Goal: Book appointment/travel/reservation

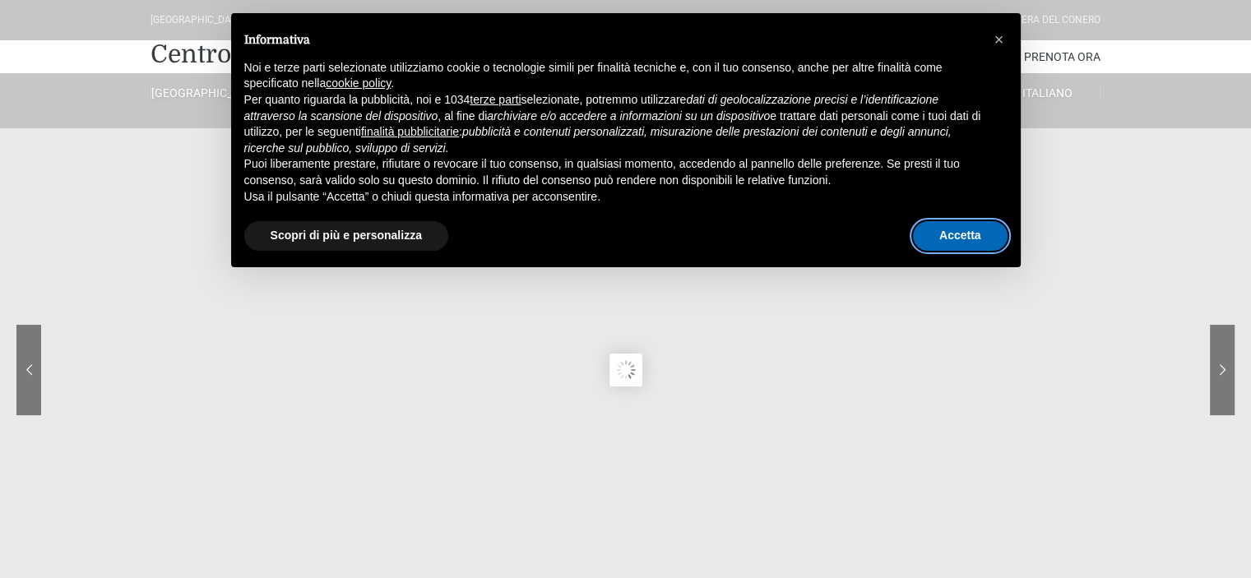
click at [953, 234] on button "Accetta" at bounding box center [960, 236] width 95 height 30
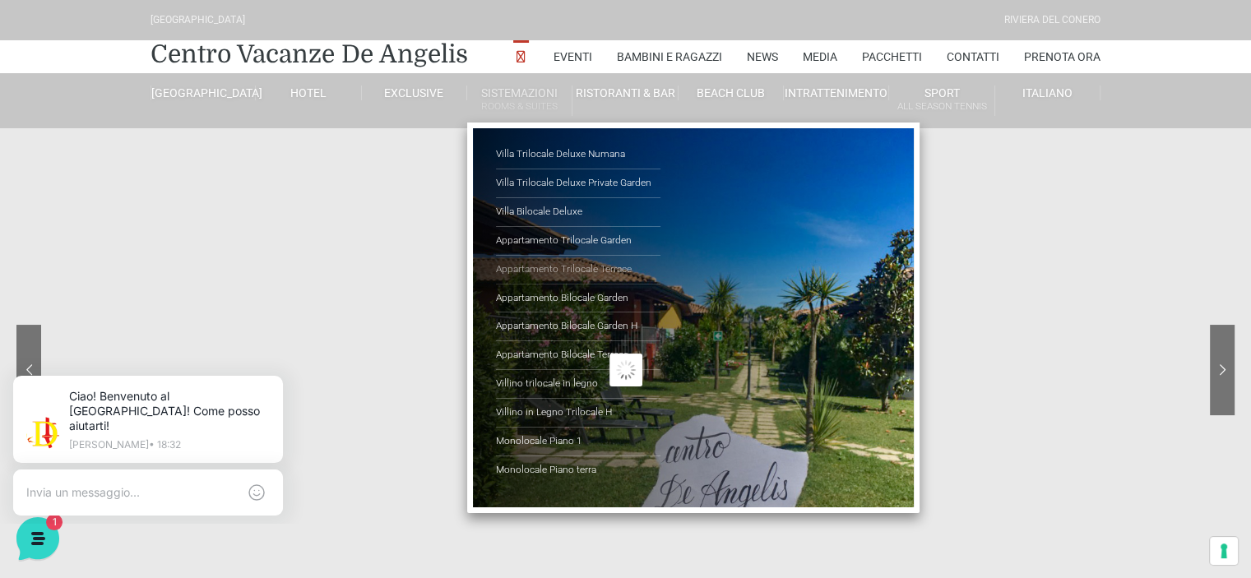
click at [573, 264] on link "Appartamento Trilocale Terrace" at bounding box center [578, 270] width 165 height 29
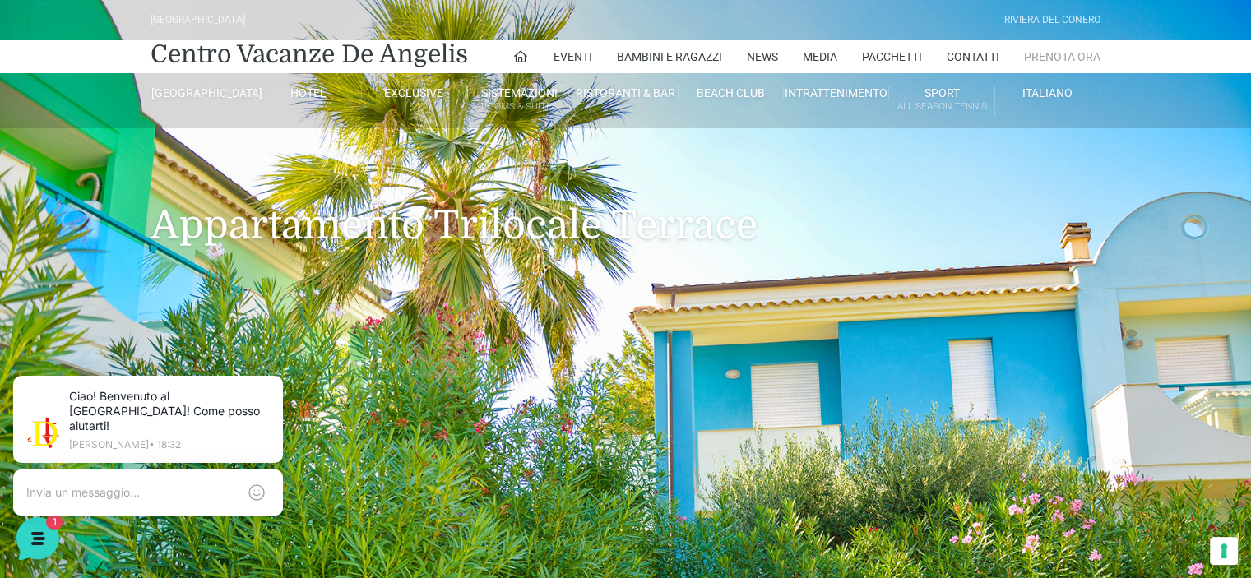
click at [1058, 56] on link "Prenota Ora" at bounding box center [1062, 56] width 77 height 33
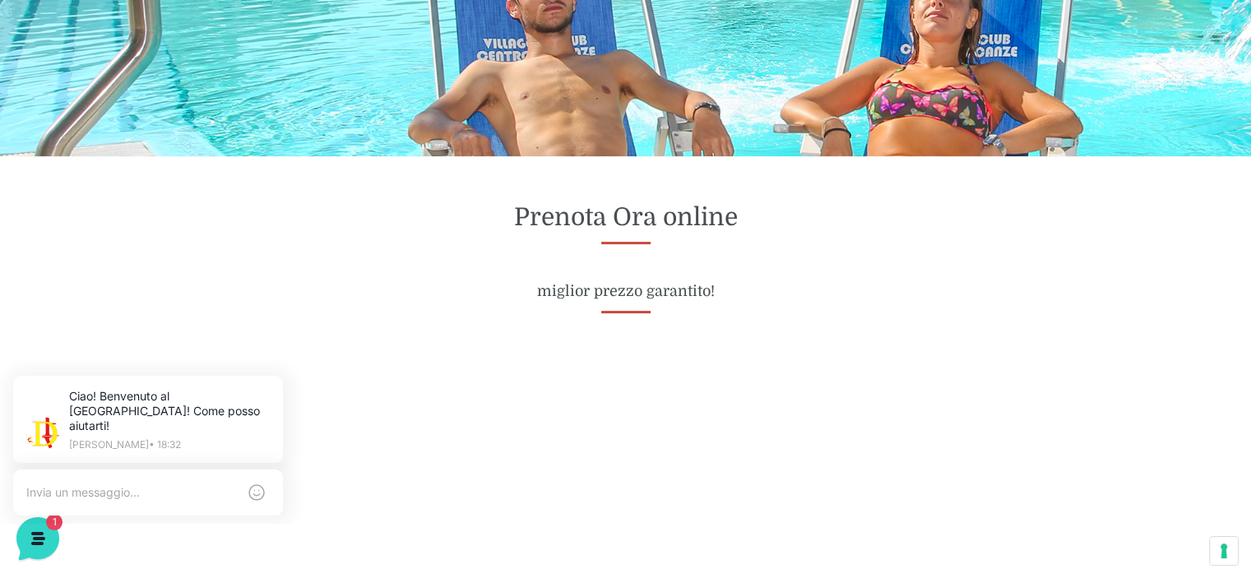
scroll to position [658, 0]
